Goal: Task Accomplishment & Management: Use online tool/utility

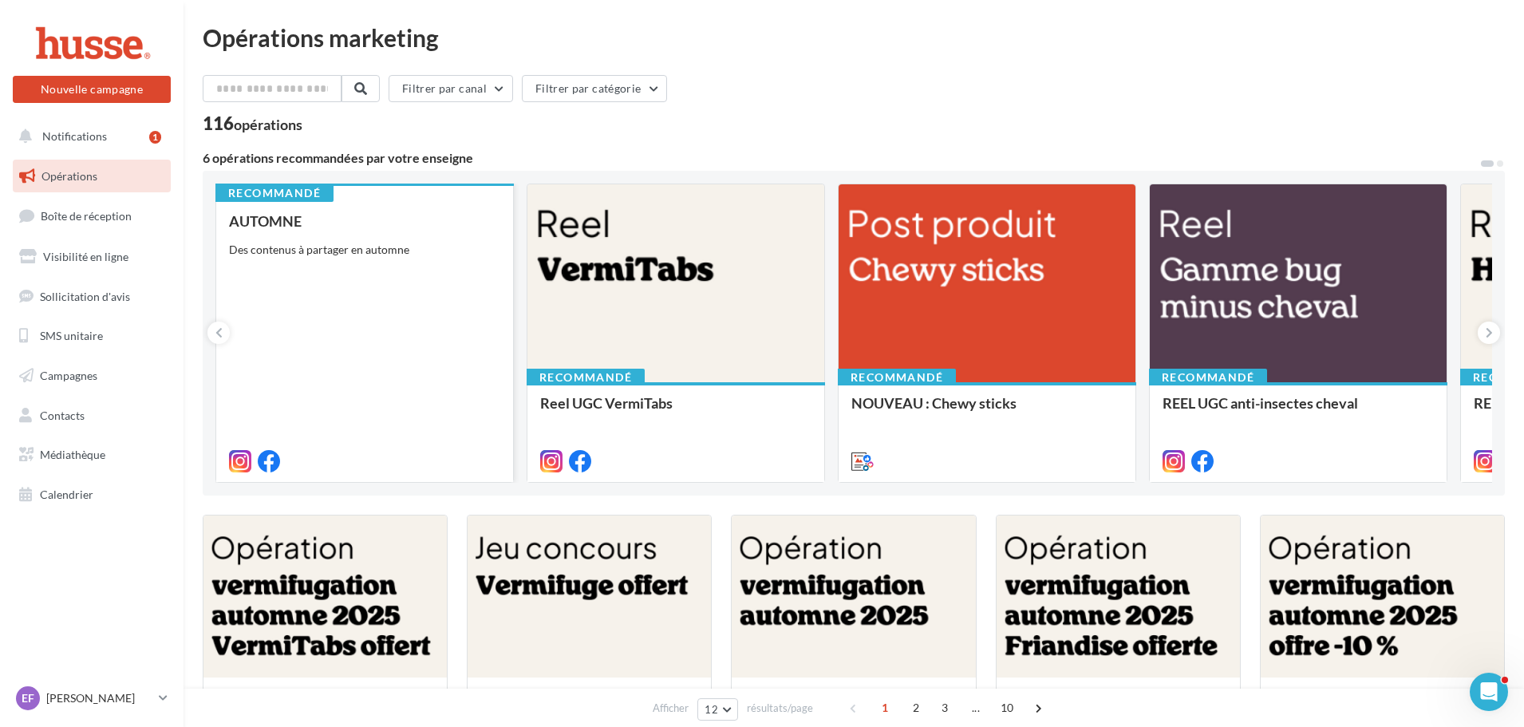
click at [388, 332] on div "AUTOMNE Des contenus à partager en automne" at bounding box center [364, 340] width 271 height 255
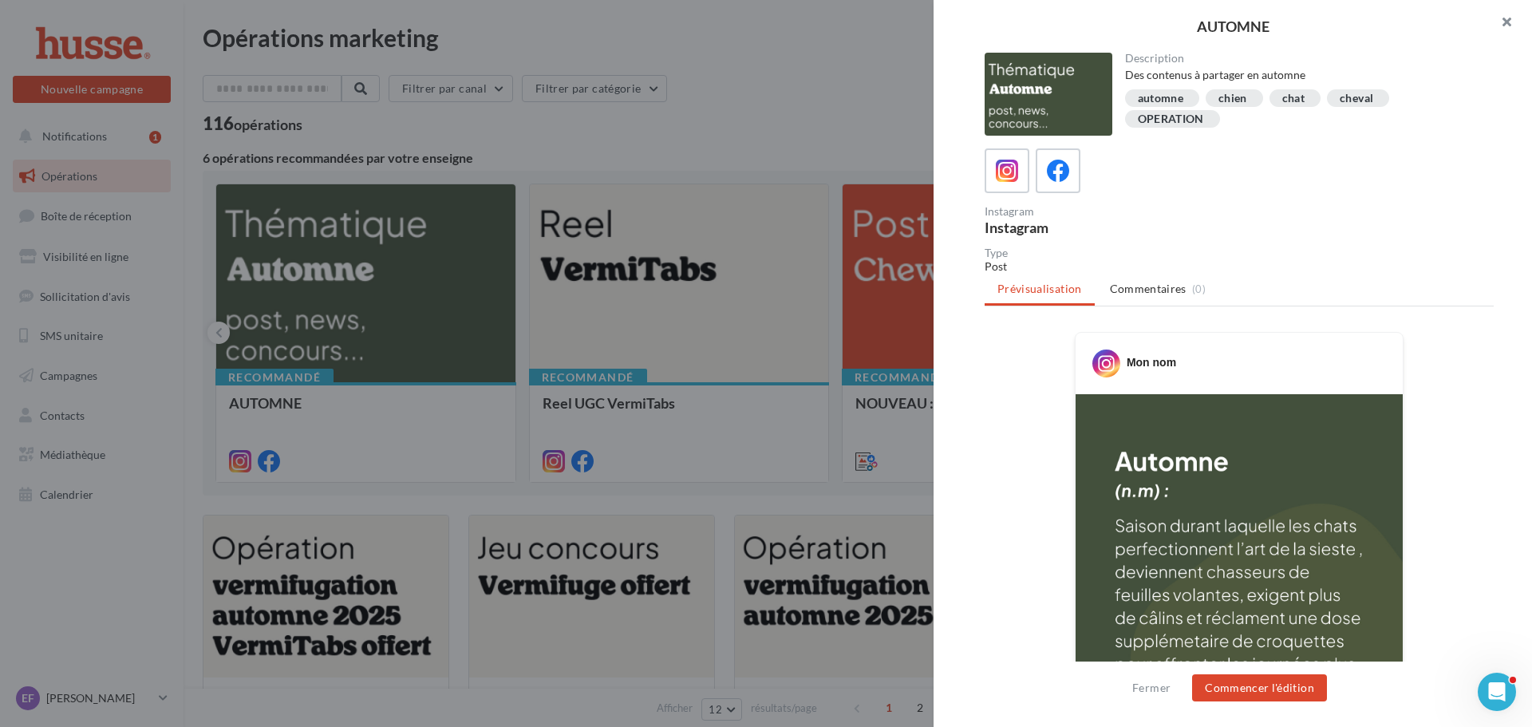
click at [1506, 21] on button "button" at bounding box center [1500, 24] width 64 height 48
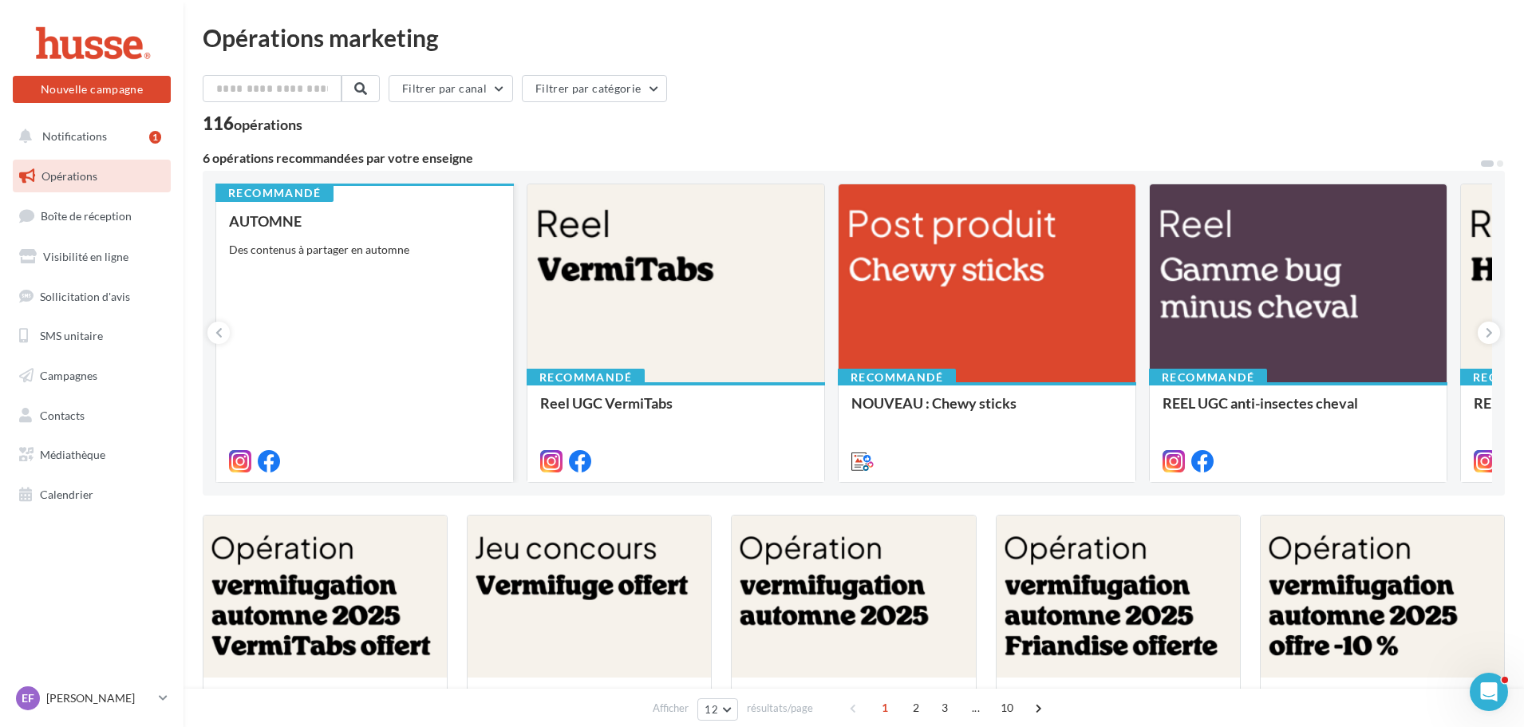
click at [369, 337] on div "AUTOMNE Des contenus à partager en automne" at bounding box center [364, 340] width 271 height 255
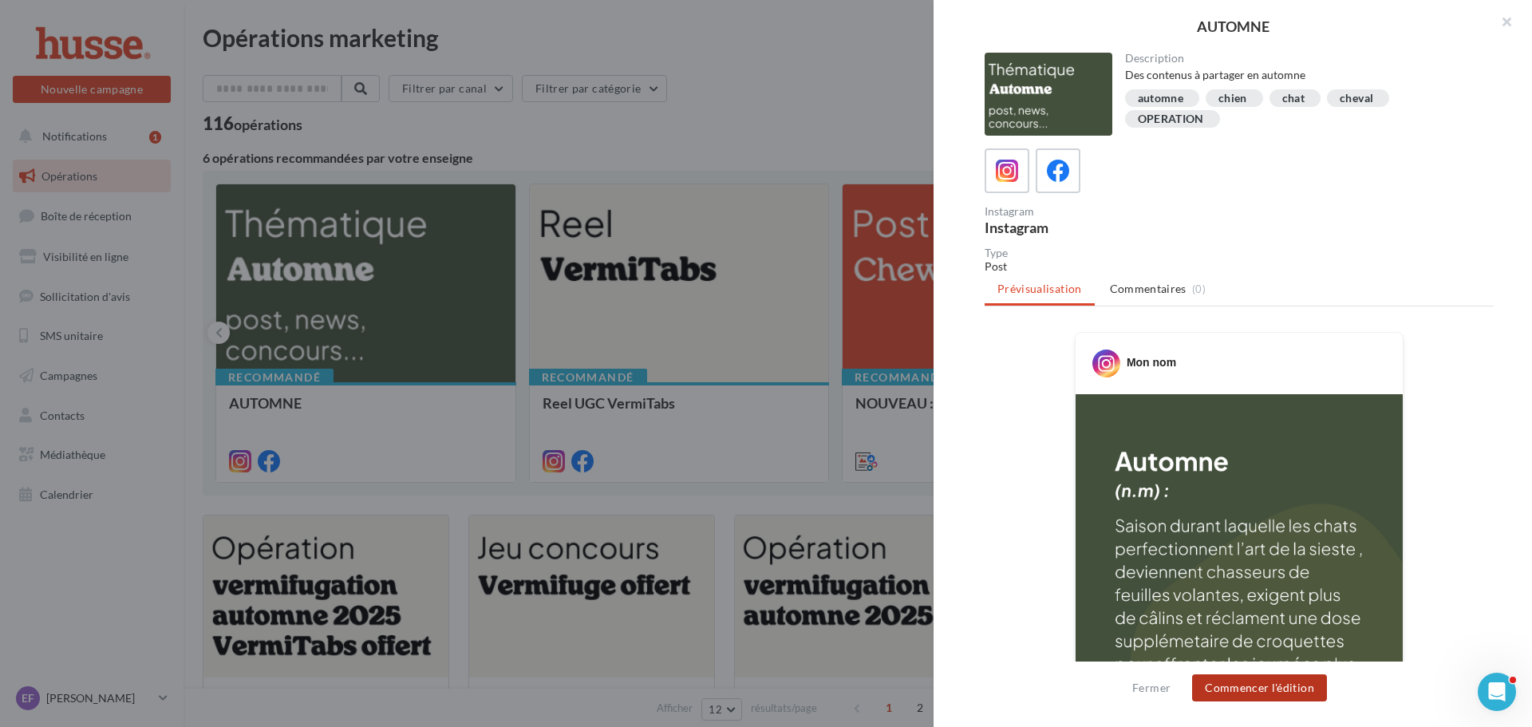
click at [1221, 692] on button "Commencer l'édition" at bounding box center [1259, 687] width 135 height 27
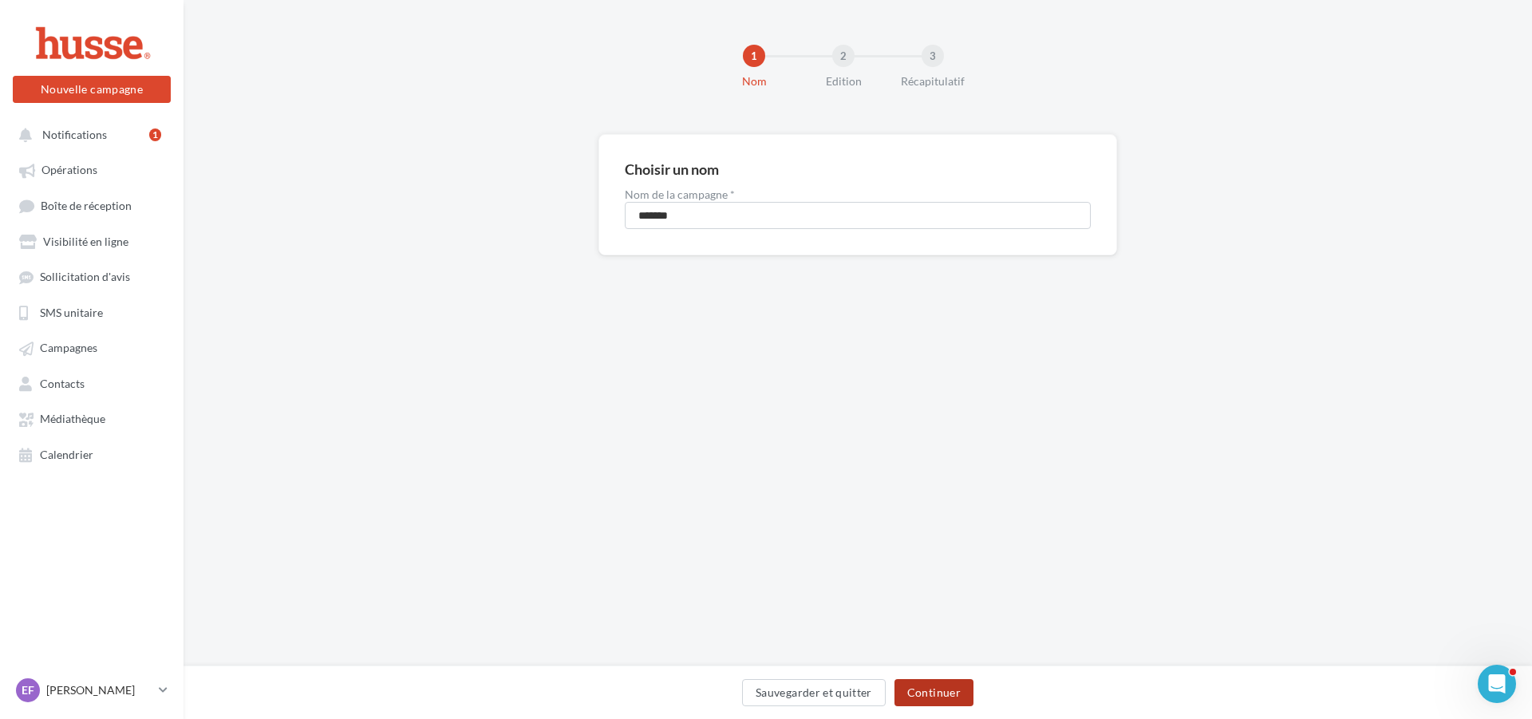
click at [936, 689] on button "Continuer" at bounding box center [933, 692] width 79 height 27
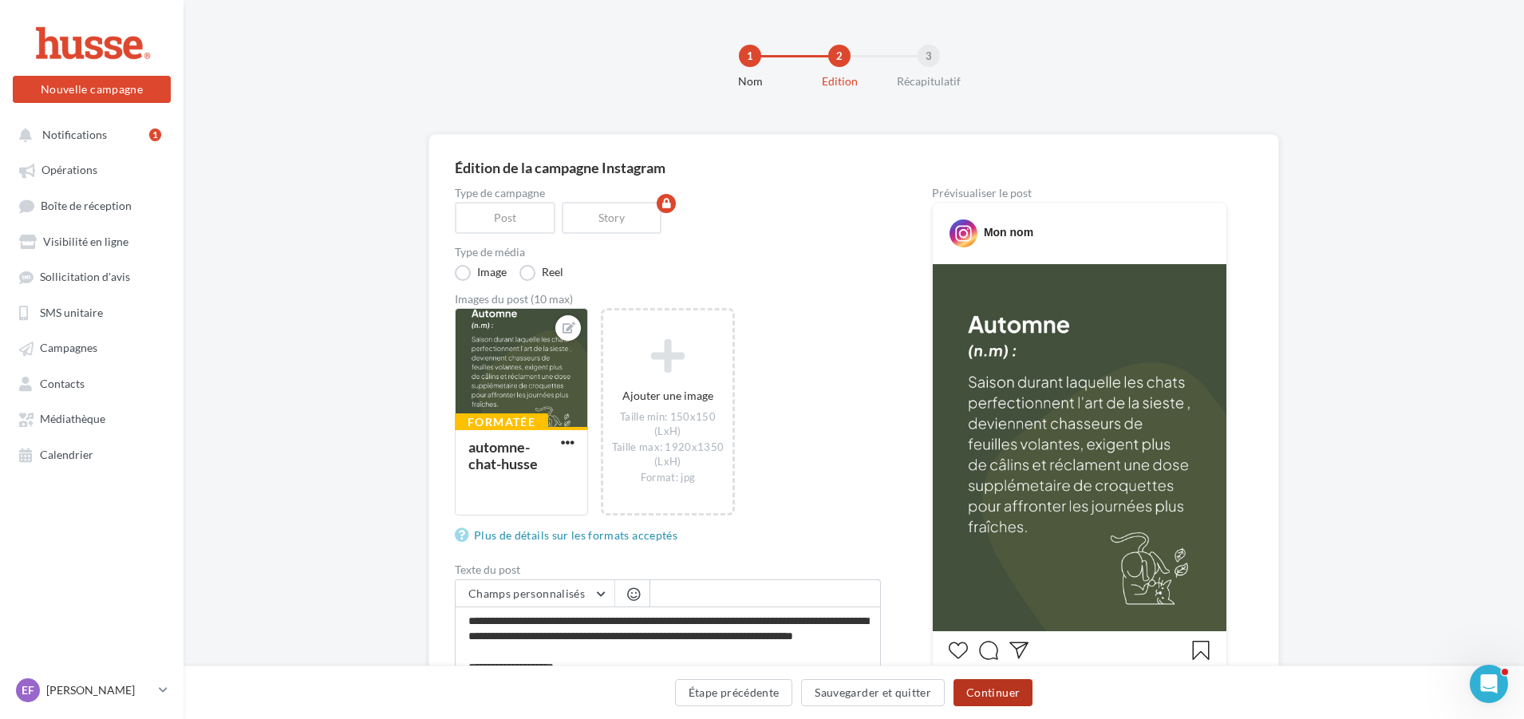
click at [986, 691] on button "Continuer" at bounding box center [992, 692] width 79 height 27
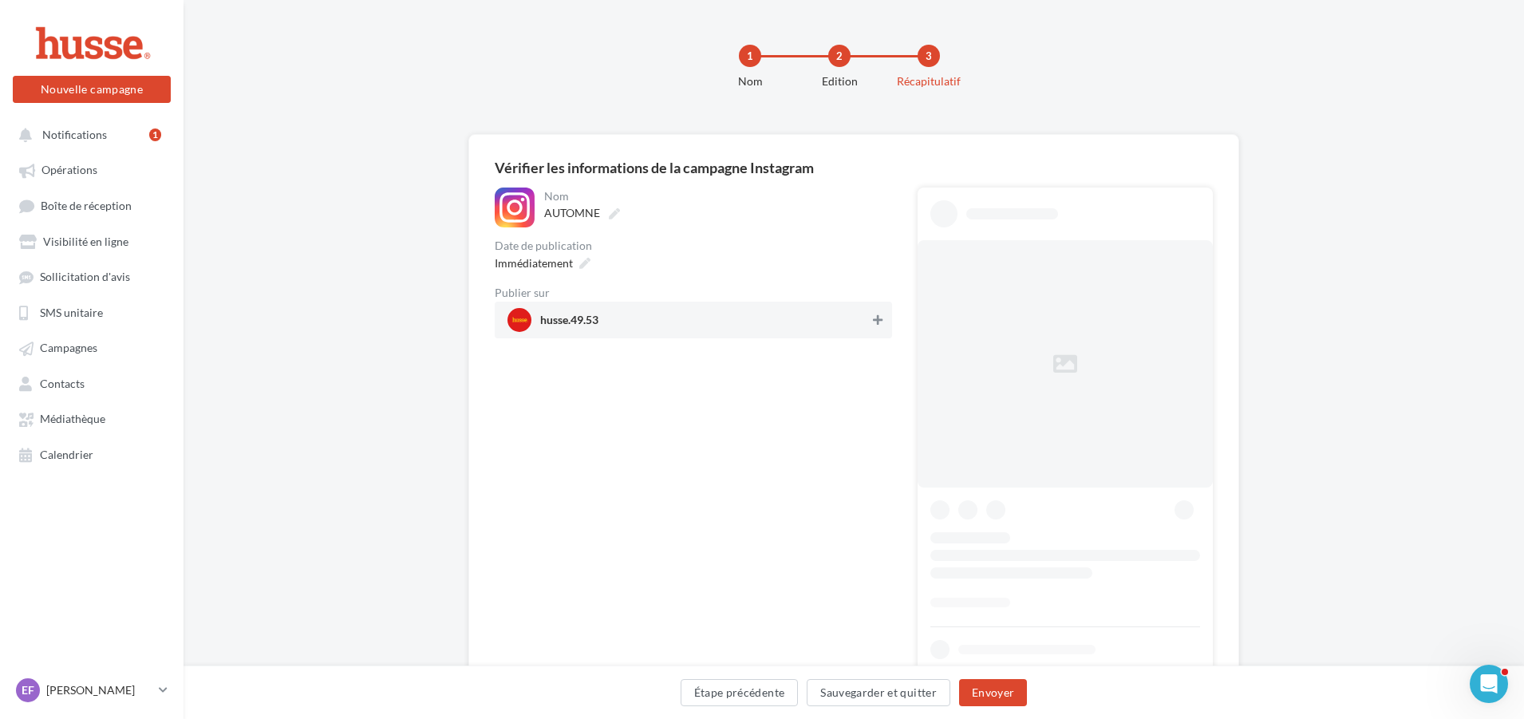
click at [877, 314] on icon at bounding box center [878, 319] width 10 height 11
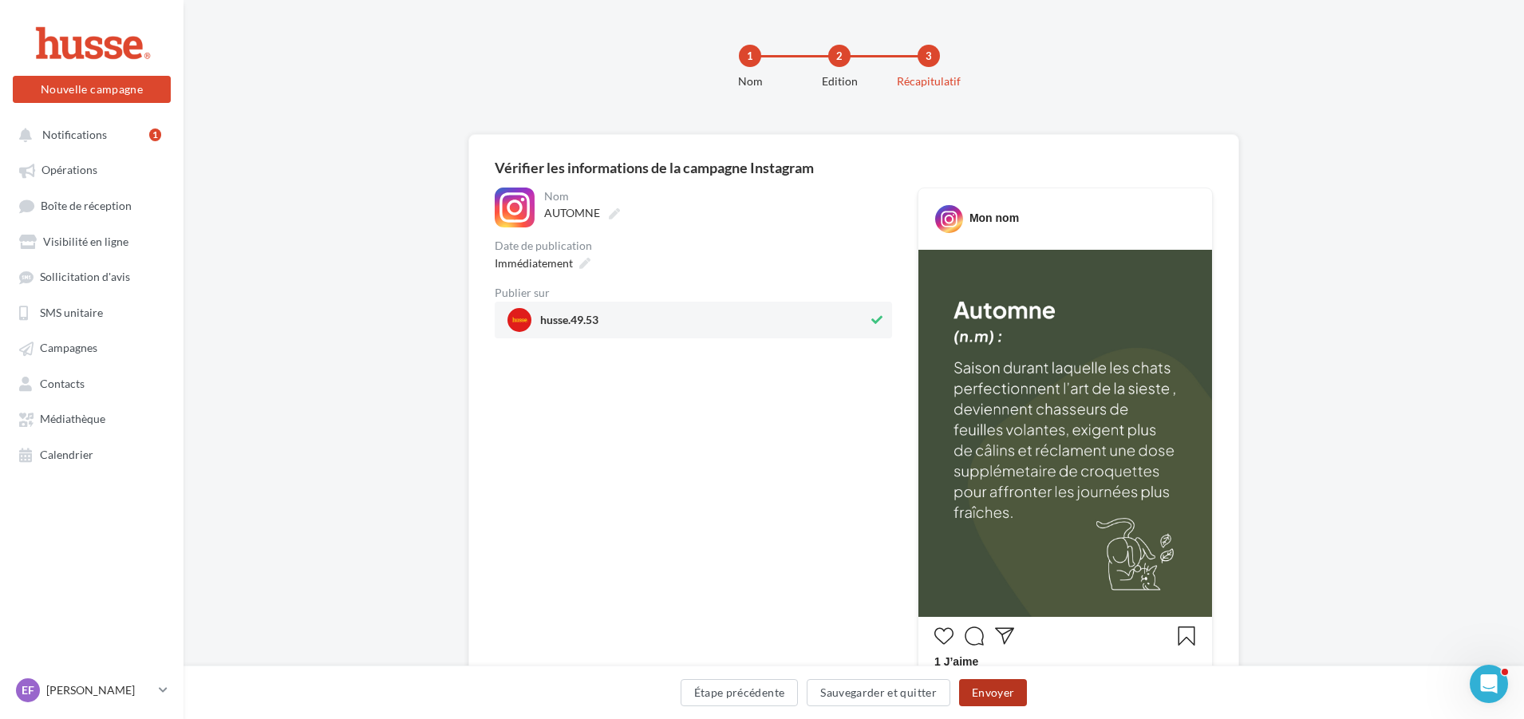
click at [999, 692] on button "Envoyer" at bounding box center [993, 692] width 68 height 27
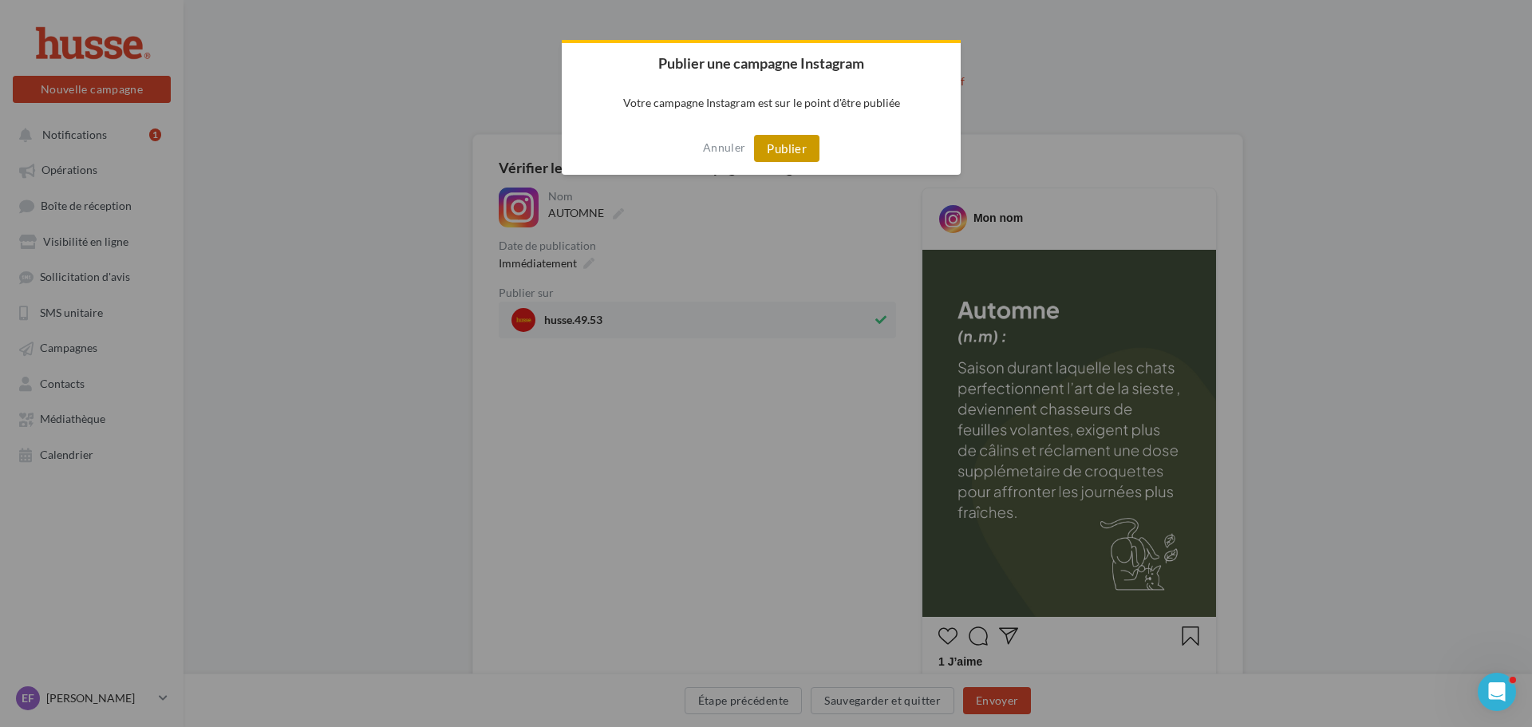
click at [797, 142] on button "Publier" at bounding box center [786, 148] width 65 height 27
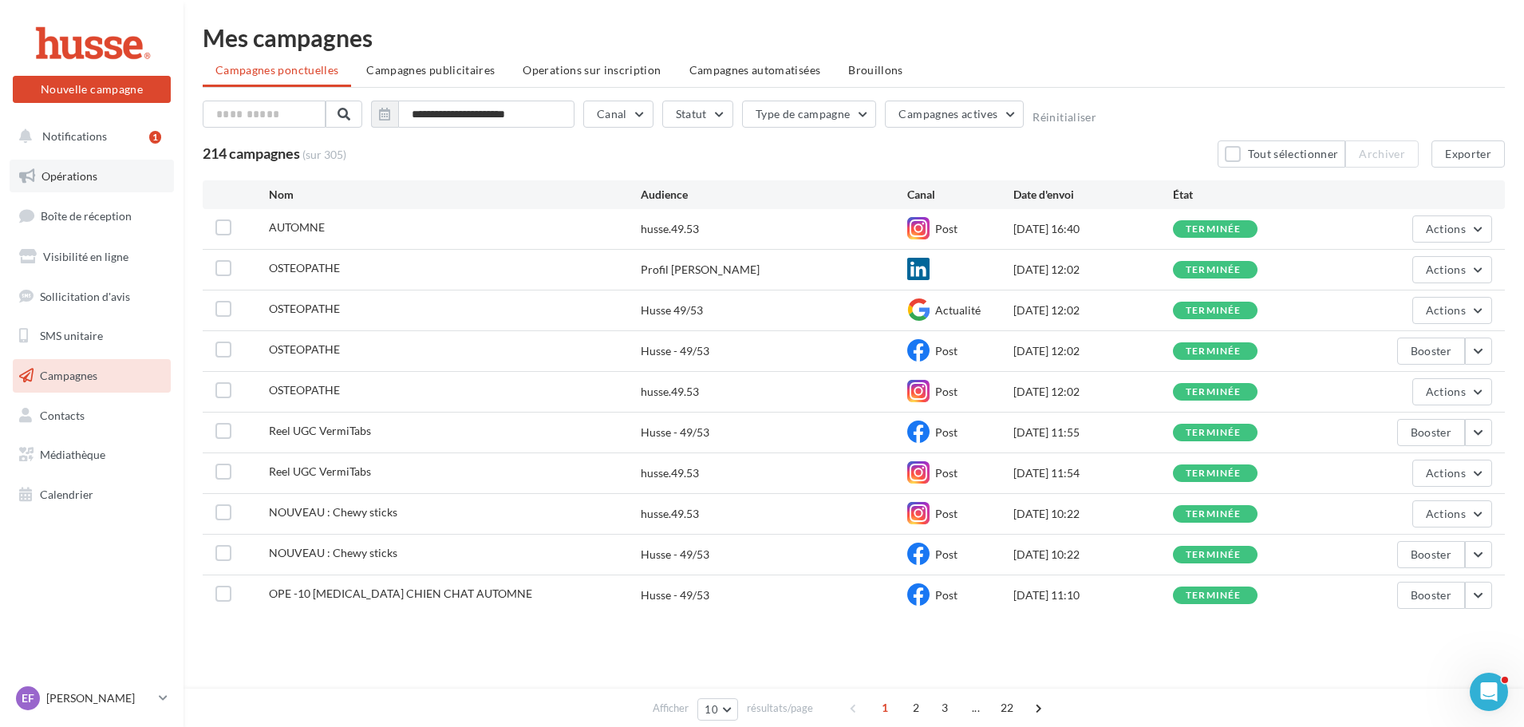
click at [81, 174] on span "Opérations" at bounding box center [69, 176] width 56 height 14
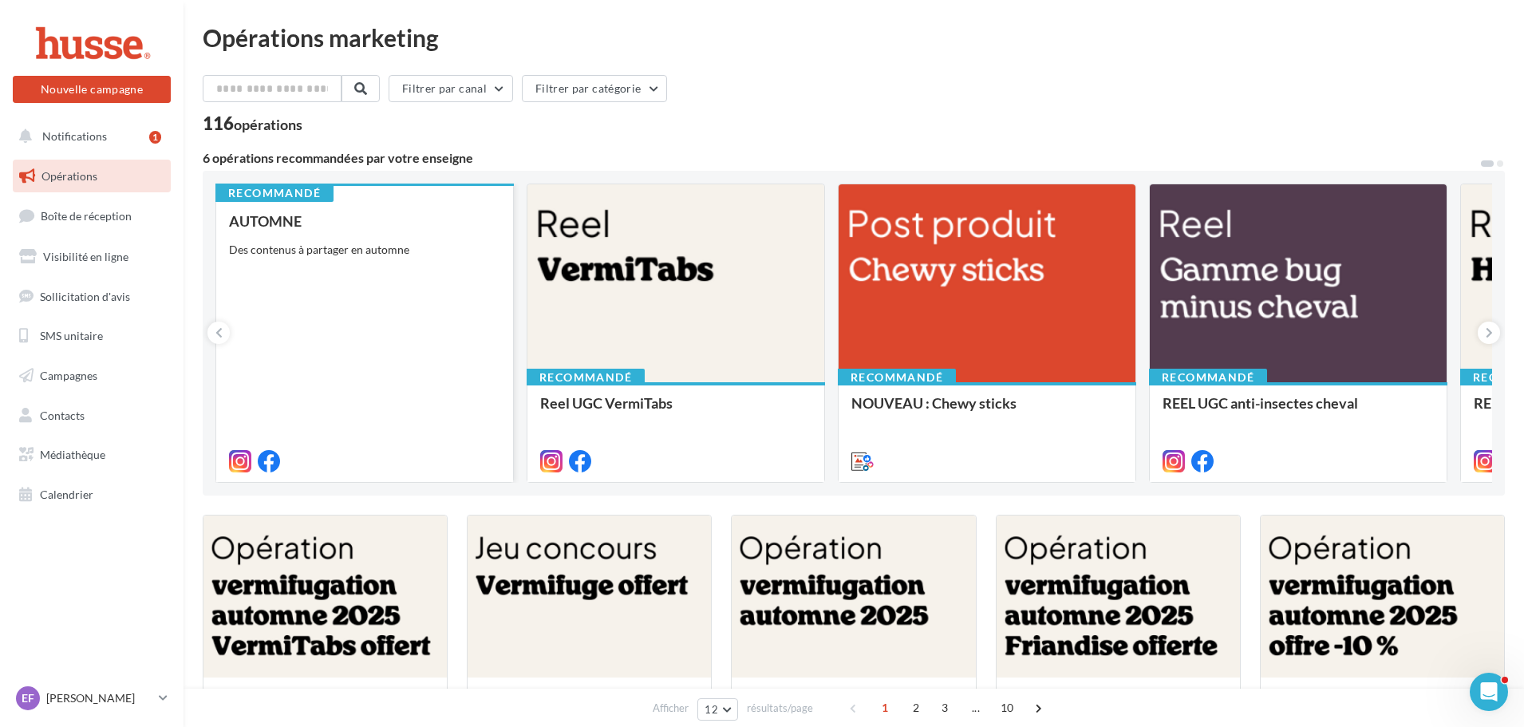
click at [349, 345] on div "AUTOMNE Des contenus à partager en automne" at bounding box center [364, 340] width 271 height 255
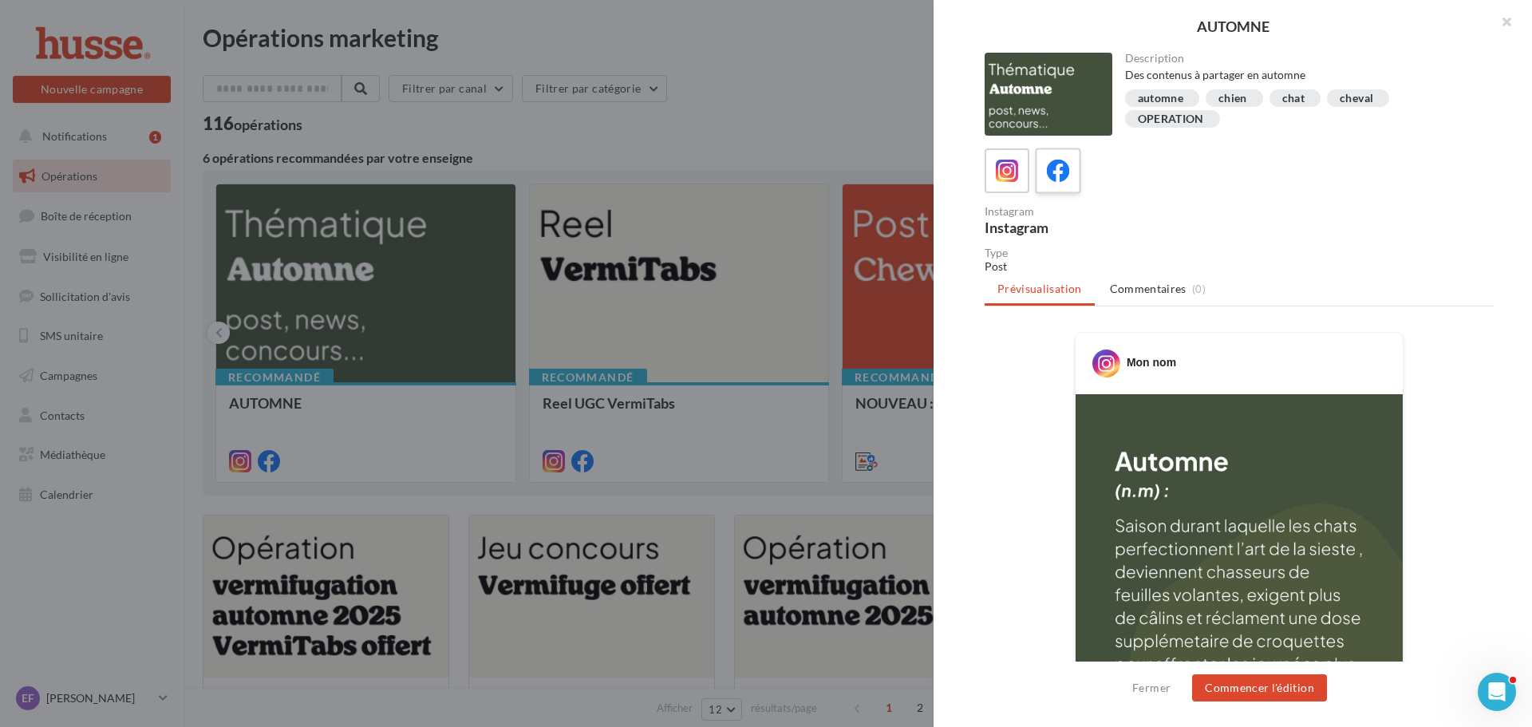
click at [1057, 168] on icon at bounding box center [1058, 171] width 23 height 23
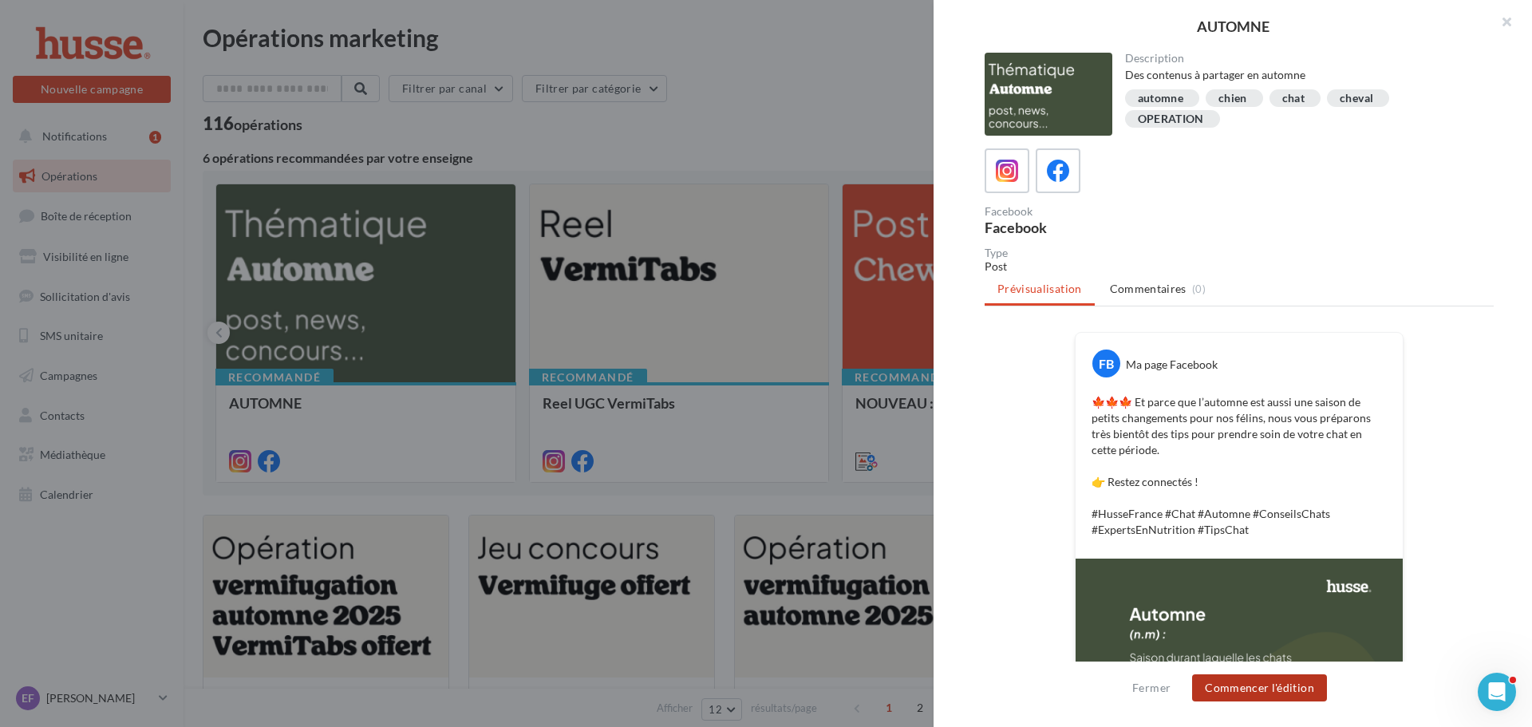
click at [1288, 683] on button "Commencer l'édition" at bounding box center [1259, 687] width 135 height 27
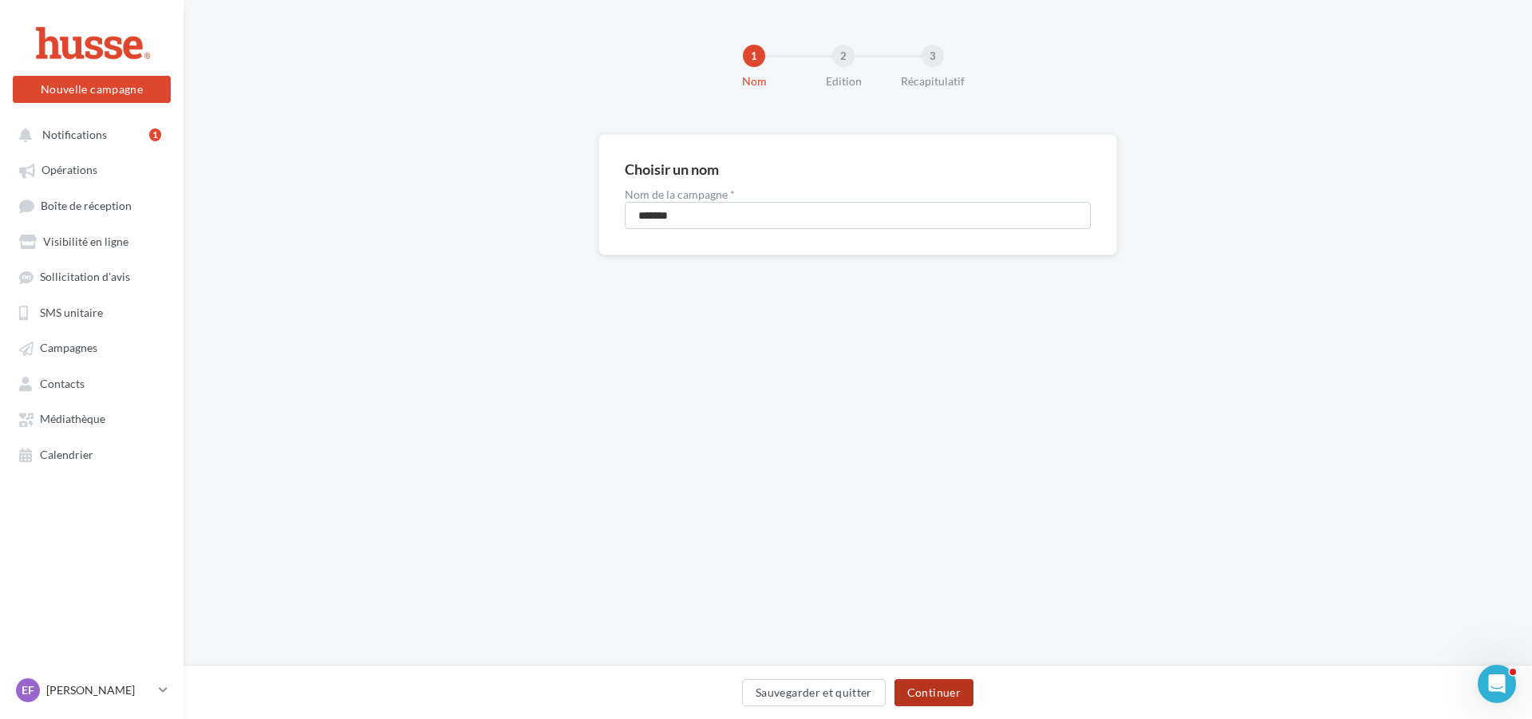
click at [956, 693] on button "Continuer" at bounding box center [933, 692] width 79 height 27
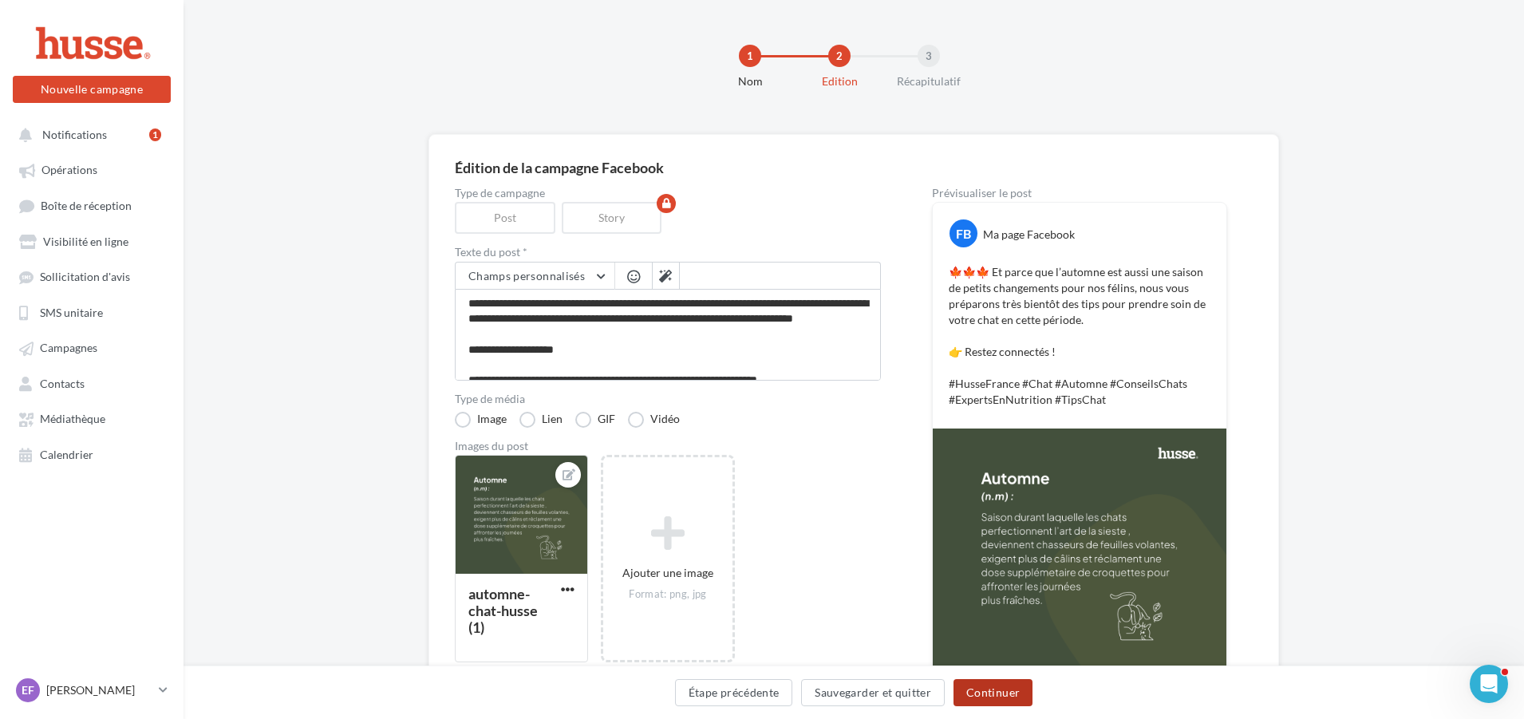
click at [999, 694] on button "Continuer" at bounding box center [992, 692] width 79 height 27
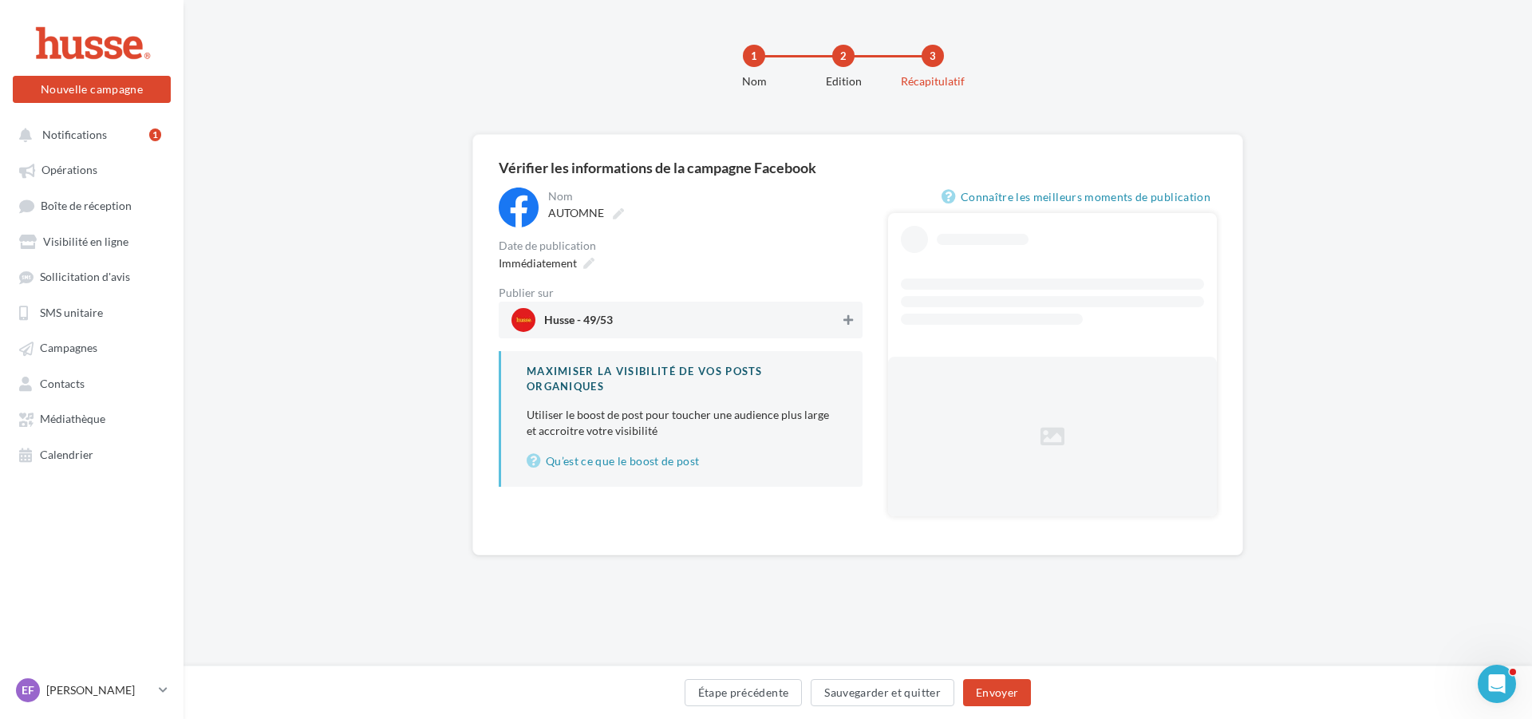
click at [850, 323] on icon at bounding box center [848, 319] width 10 height 11
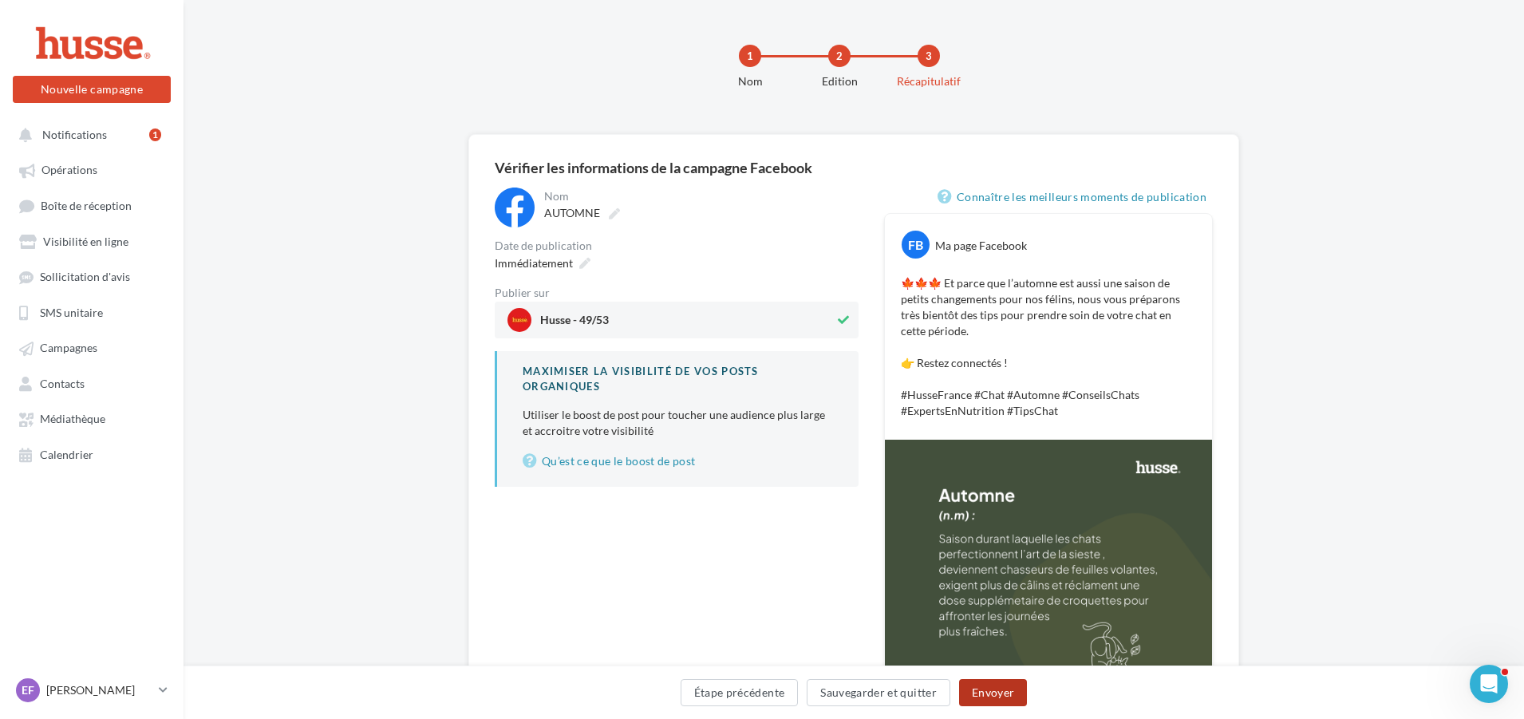
click at [1005, 693] on button "Envoyer" at bounding box center [993, 692] width 68 height 27
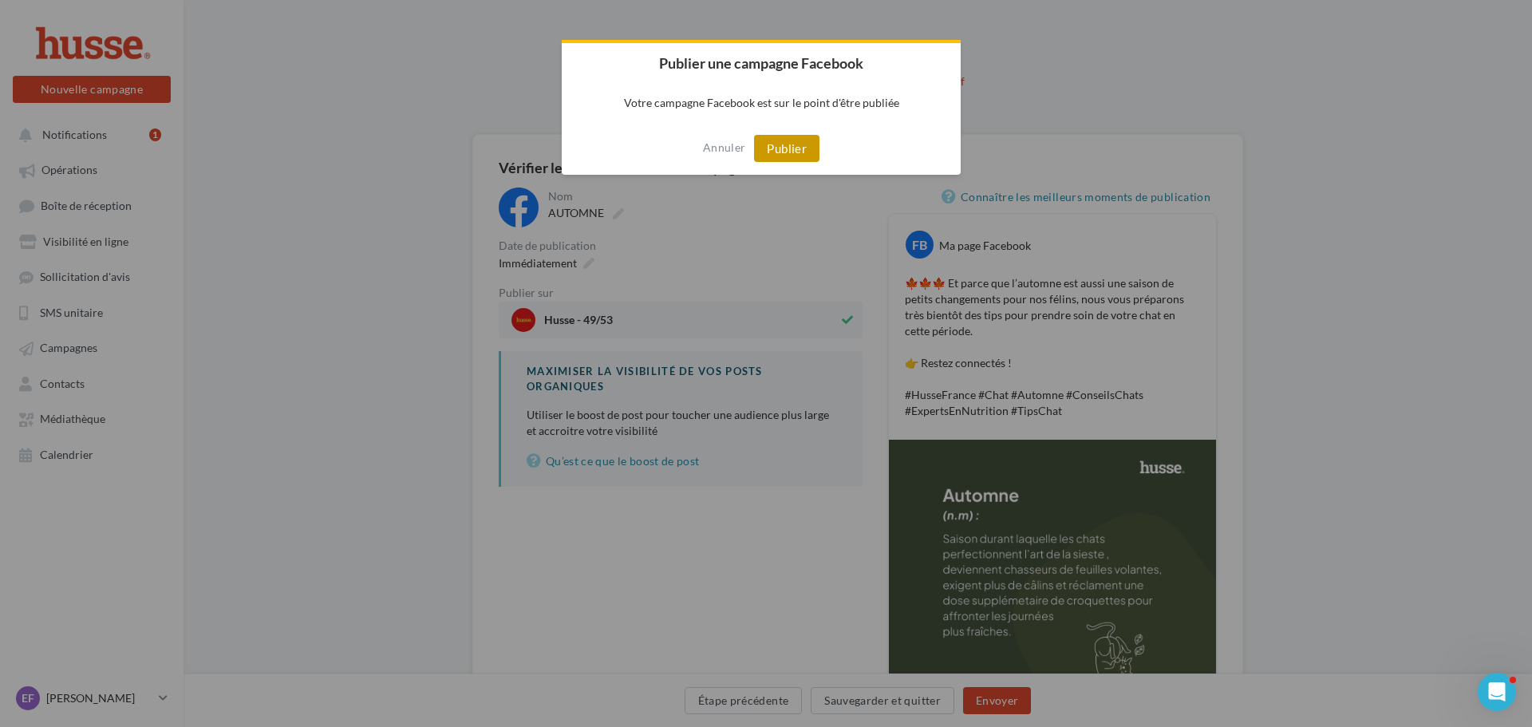
click at [779, 144] on button "Publier" at bounding box center [786, 148] width 65 height 27
